Goal: Obtain resource: Download file/media

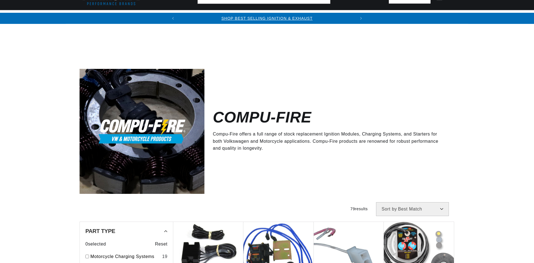
scroll to position [454, 0]
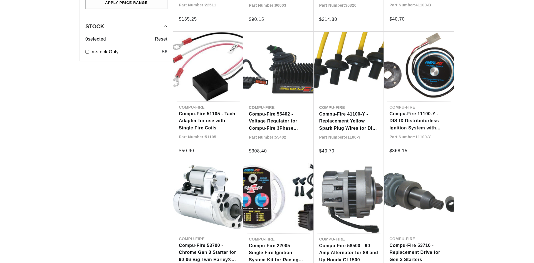
scroll to position [624, 0]
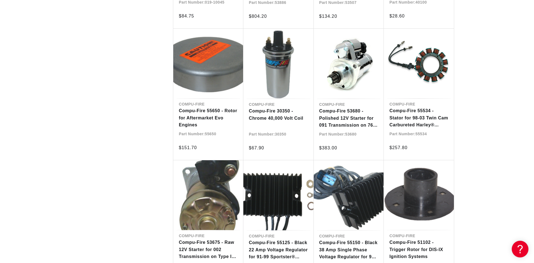
scroll to position [1646, 0]
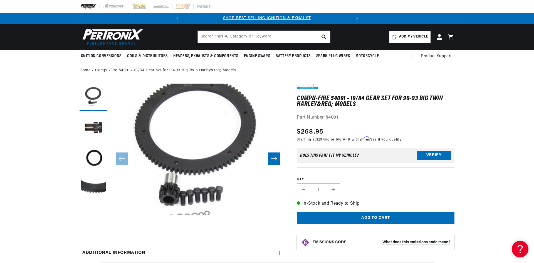
click at [273, 156] on icon "Slide right" at bounding box center [274, 159] width 7 height 6
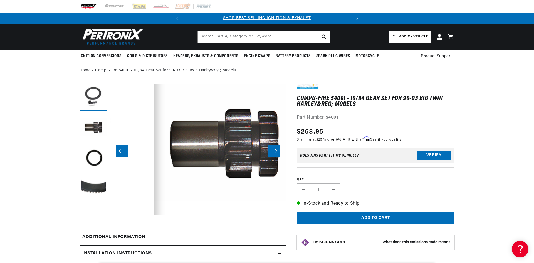
scroll to position [0, 150]
click at [136, 201] on button "Open media 2 in modal" at bounding box center [136, 201] width 0 height 0
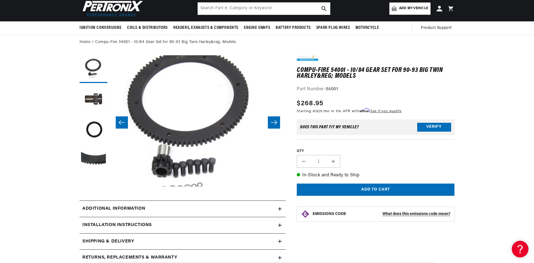
scroll to position [0, 0]
click at [279, 208] on icon at bounding box center [279, 209] width 3 height 3
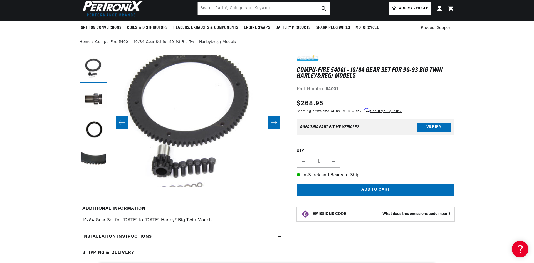
click at [279, 208] on icon at bounding box center [279, 209] width 3 height 3
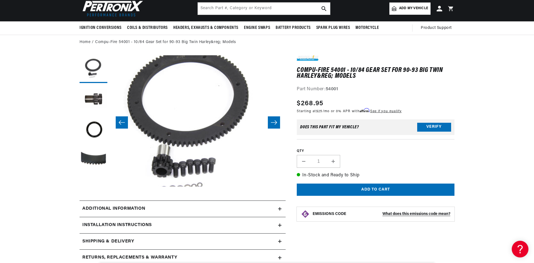
click at [280, 224] on icon at bounding box center [280, 225] width 0 height 3
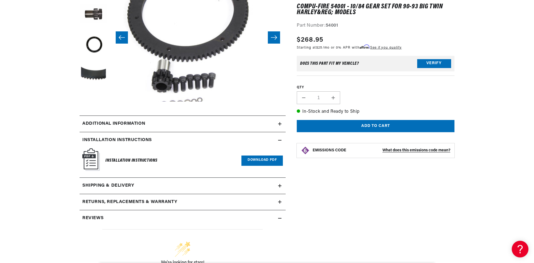
scroll to position [0, 148]
click at [253, 156] on link "Download PDF" at bounding box center [261, 161] width 41 height 10
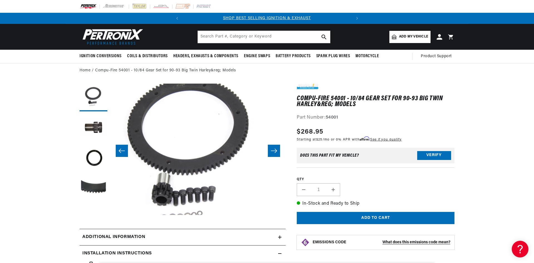
scroll to position [0, 46]
